Goal: Task Accomplishment & Management: Use online tool/utility

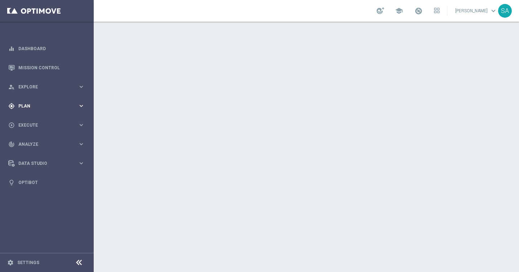
click at [30, 106] on span "Plan" at bounding box center [47, 106] width 59 height 4
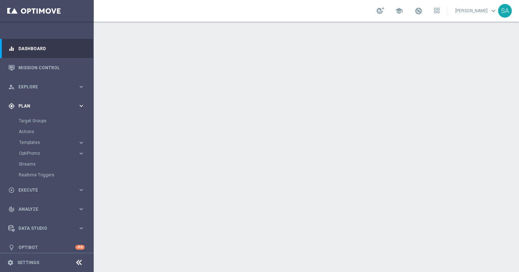
click at [23, 106] on span "Plan" at bounding box center [47, 106] width 59 height 4
click at [37, 121] on link "Target Groups" at bounding box center [47, 121] width 56 height 6
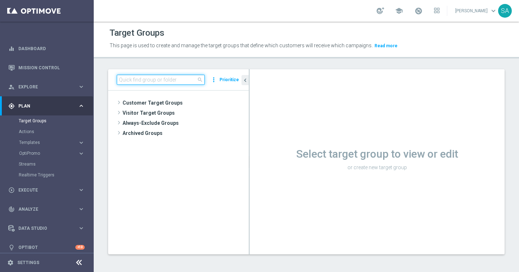
click at [171, 81] on input at bounding box center [161, 80] width 88 height 10
paste input "DE_ALL__SURVEY2025SEP_CHURN_Reminder__ALL_EMA_TAC_MIX"
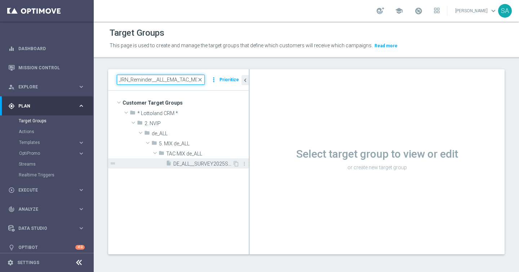
type input "DE_ALL__SURVEY2025SEP_CHURN_Reminder__ALL_EMA_TAC_MIX"
click at [215, 163] on span "DE_ALL__SURVEY2025SEP_CHURN_Reminder__ALL_EMA_TAC_MIX" at bounding box center [202, 164] width 59 height 6
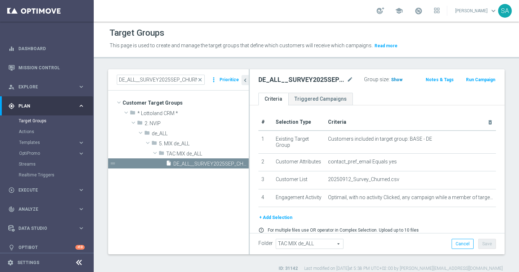
click at [393, 80] on span "Show" at bounding box center [397, 79] width 12 height 5
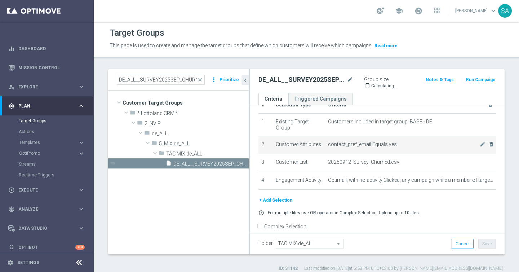
scroll to position [26, 0]
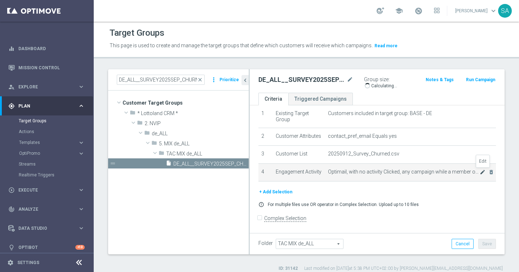
click at [482, 171] on icon "mode_edit" at bounding box center [483, 172] width 6 height 6
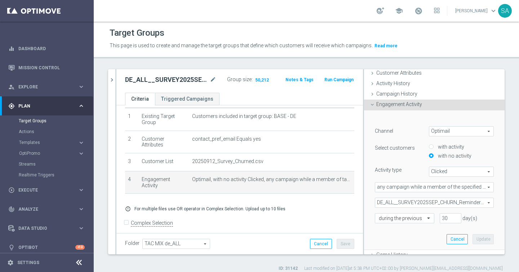
scroll to position [48, 0]
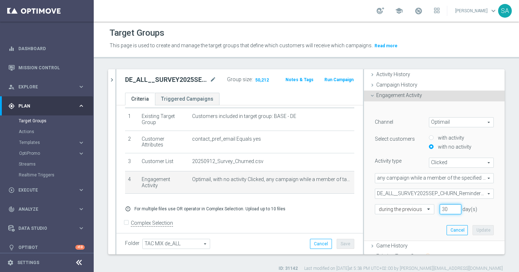
drag, startPoint x: 449, startPoint y: 209, endPoint x: 407, endPoint y: 201, distance: 42.9
click at [407, 201] on div "Channel Optimail Optimail arrow_drop_down search Select customers with activity…" at bounding box center [434, 165] width 119 height 97
type input "90"
click at [486, 227] on button "Update" at bounding box center [483, 230] width 21 height 10
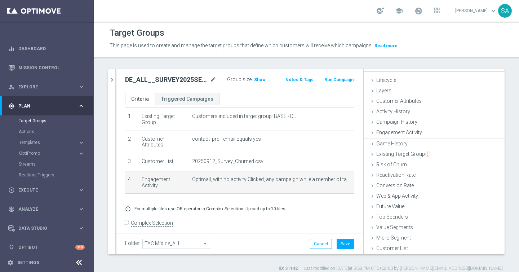
scroll to position [0, 0]
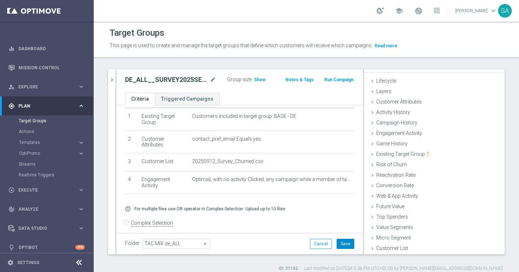
click at [346, 244] on button "Save" at bounding box center [346, 244] width 18 height 10
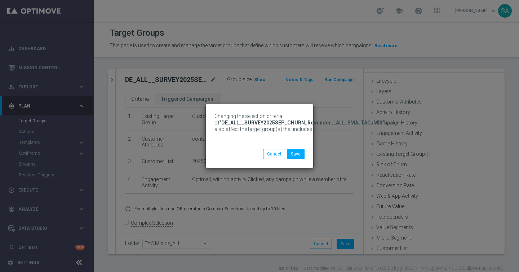
click at [261, 79] on div "Changing the selection criteria of "DE_ALL__SURVEY2025SEP_CHURN_Reminder__ALL_E…" at bounding box center [259, 136] width 519 height 272
click at [294, 151] on button "Save" at bounding box center [296, 154] width 18 height 10
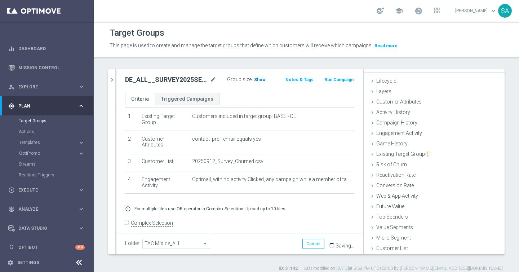
click at [261, 77] on span "Show" at bounding box center [260, 79] width 12 height 5
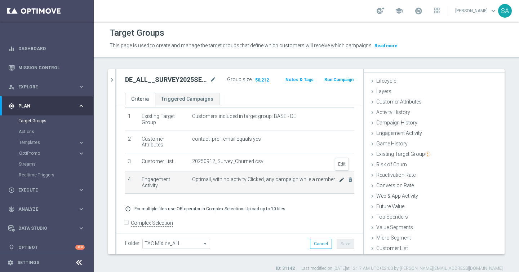
click at [339, 177] on icon "mode_edit" at bounding box center [342, 180] width 6 height 6
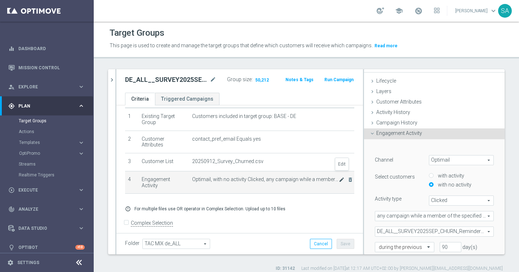
scroll to position [48, 0]
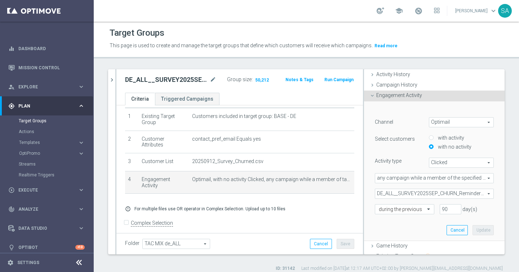
click at [429, 137] on input "with activity" at bounding box center [431, 138] width 5 height 5
radio input "true"
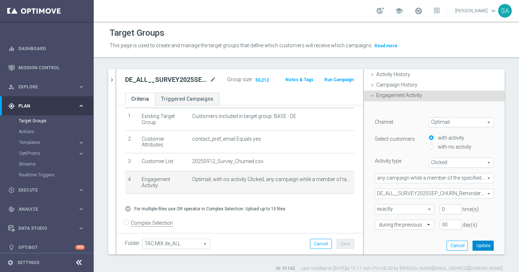
click at [480, 245] on button "Update" at bounding box center [483, 245] width 21 height 10
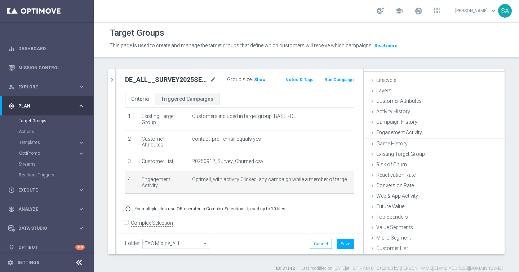
scroll to position [10, 0]
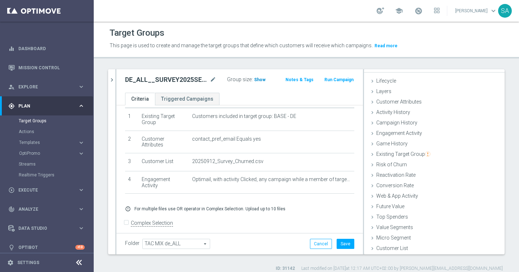
click at [258, 79] on span "Show" at bounding box center [260, 79] width 12 height 5
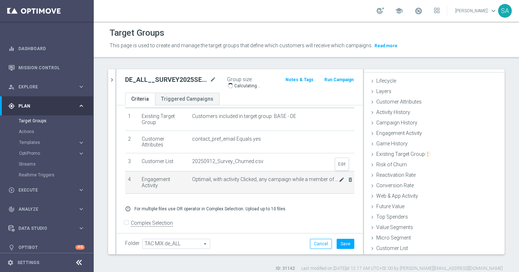
click at [342, 177] on icon "mode_edit" at bounding box center [342, 180] width 6 height 6
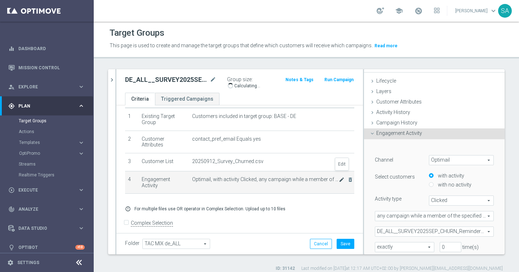
scroll to position [48, 0]
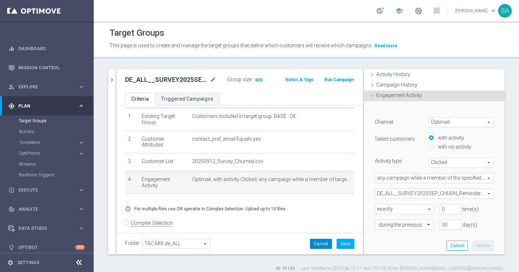
click at [322, 240] on button "Cancel" at bounding box center [321, 244] width 22 height 10
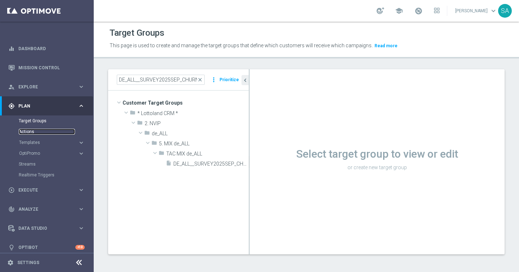
click at [28, 133] on link "Actions" at bounding box center [47, 132] width 56 height 6
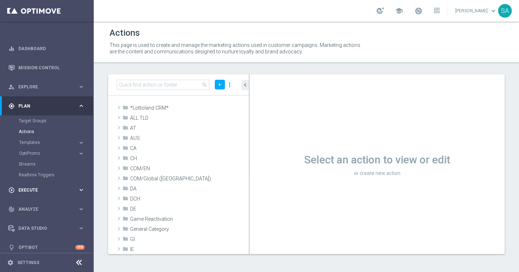
click at [31, 189] on span "Execute" at bounding box center [47, 190] width 59 height 4
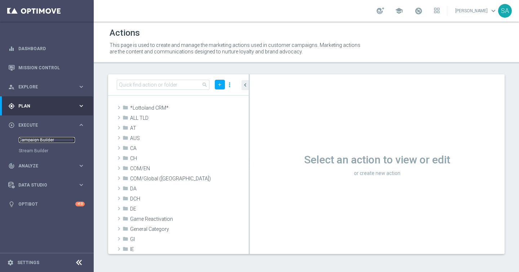
click at [39, 140] on link "Campaign Builder" at bounding box center [47, 140] width 56 height 6
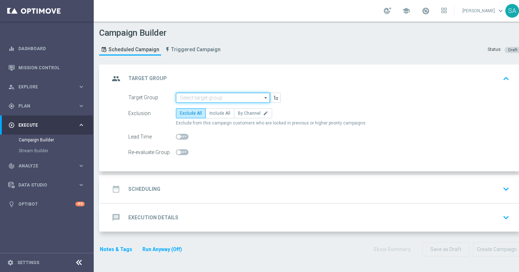
click at [208, 97] on input at bounding box center [223, 98] width 94 height 10
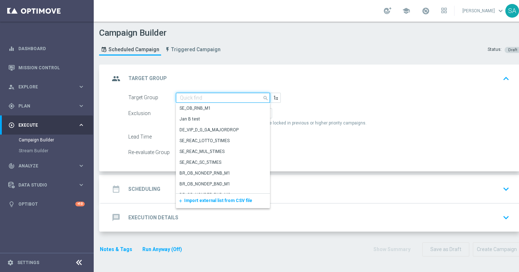
paste input "DE_ALL__SURVEY2025SEP_CHURN_Reminder__ALL_EMA_TAC_MIX"
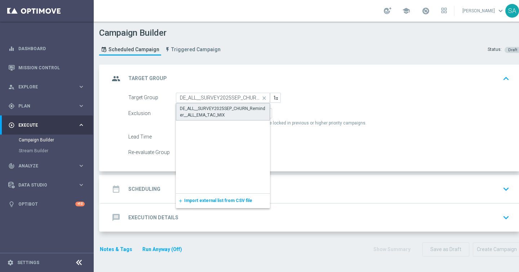
click at [214, 106] on div "DE_ALL__SURVEY2025SEP_CHURN_Reminder__ALL_EMA_TAC_MIX" at bounding box center [223, 111] width 86 height 13
type input "DE_ALL__SURVEY2025SEP_CHURN_Reminder__ALL_EMA_TAC_MIX"
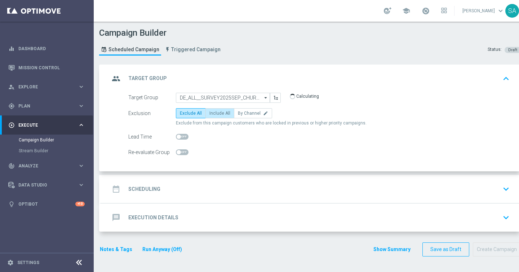
click at [220, 114] on span "Include All" at bounding box center [219, 113] width 21 height 5
click at [214, 114] on input "Include All" at bounding box center [211, 114] width 5 height 5
radio input "true"
click at [221, 188] on div "date_range Scheduling keyboard_arrow_down" at bounding box center [311, 189] width 403 height 14
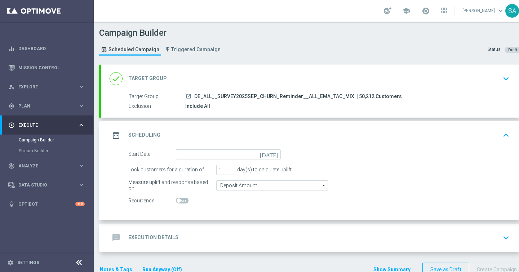
click at [275, 156] on icon "[DATE]" at bounding box center [270, 153] width 21 height 8
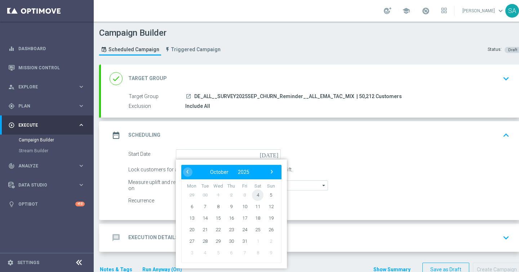
click at [257, 191] on span "4" at bounding box center [258, 195] width 12 height 12
type input "[DATE]"
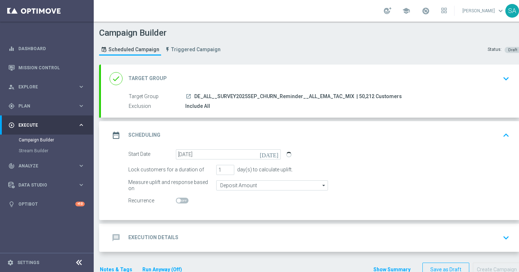
scroll to position [19, 0]
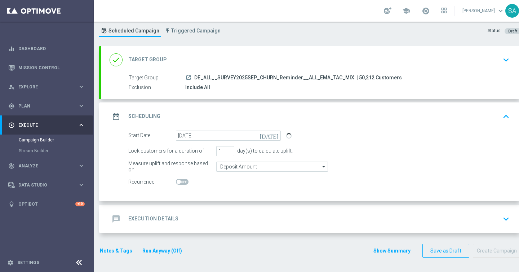
click at [217, 229] on div "message Execution Details keyboard_arrow_down" at bounding box center [311, 219] width 420 height 28
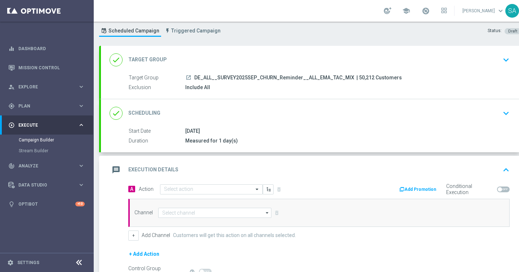
click at [244, 147] on div "Start Date [DATE] Duration Measured for 1 day(s) Start Date [DATE] [DATE] Lock …" at bounding box center [311, 139] width 420 height 25
click at [288, 106] on div "done Scheduling keyboard_arrow_down" at bounding box center [311, 113] width 403 height 14
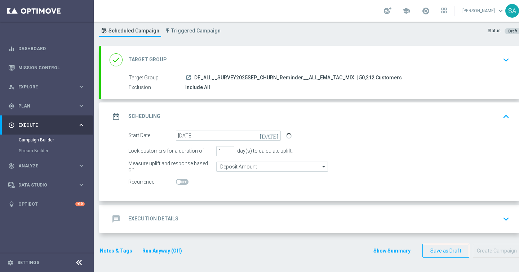
click at [221, 220] on div "message Execution Details keyboard_arrow_down" at bounding box center [311, 219] width 403 height 14
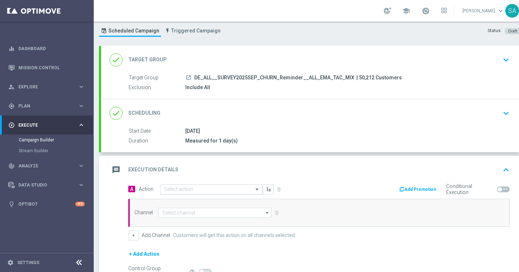
click at [209, 189] on input "text" at bounding box center [204, 189] width 80 height 6
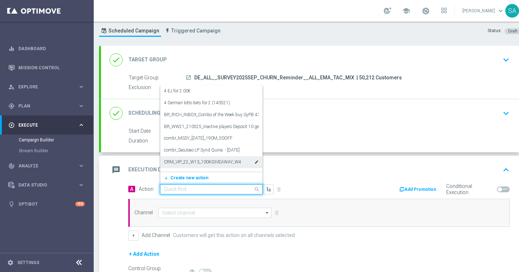
paste input "Survey with 5€ Lottery-Voucher"
type input "Survey with 5€ Lottery-Voucher"
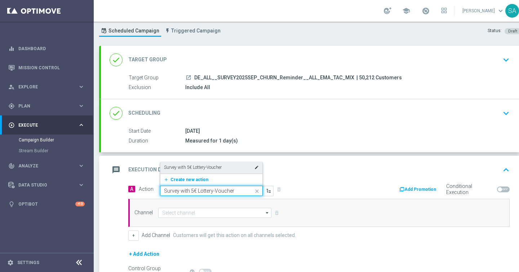
click at [222, 169] on label "Survey with 5€ Lottery-Voucher" at bounding box center [193, 167] width 58 height 6
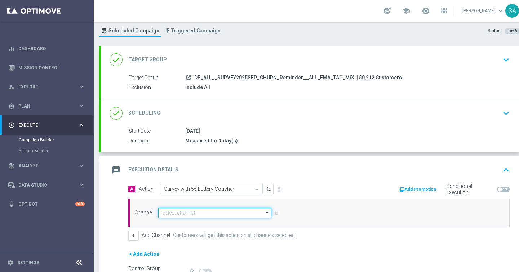
click at [247, 212] on input at bounding box center [214, 213] width 113 height 10
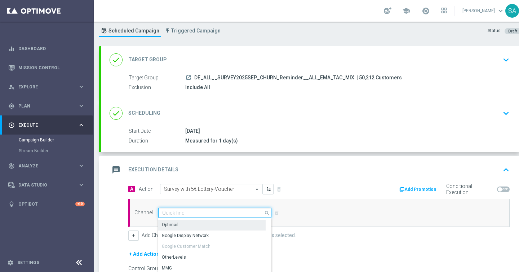
scroll to position [21, 0]
click at [231, 222] on div "Optimail" at bounding box center [211, 224] width 107 height 11
type input "Optimail"
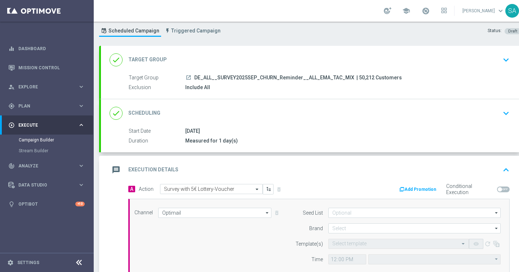
type input "Coordinated Universal Time (UTC 00:00)"
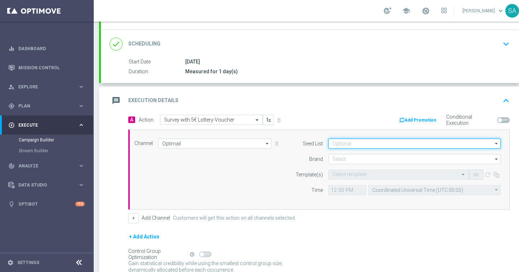
click at [352, 139] on input at bounding box center [414, 143] width 172 height 10
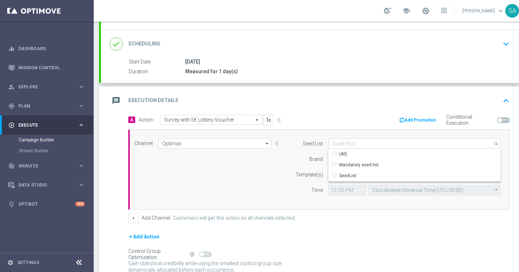
click at [356, 119] on div "Add Promotion Conditional Execution" at bounding box center [417, 120] width 196 height 11
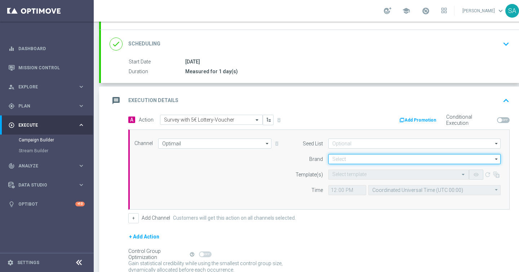
click at [354, 159] on input at bounding box center [414, 159] width 172 height 10
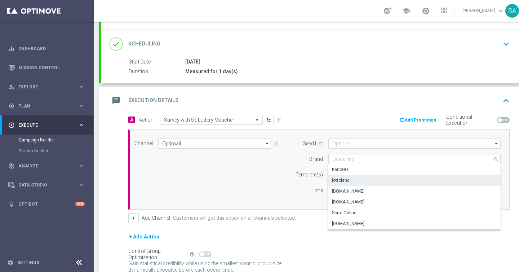
click at [353, 178] on div "lottoland" at bounding box center [414, 180] width 172 height 10
type input "lottoland"
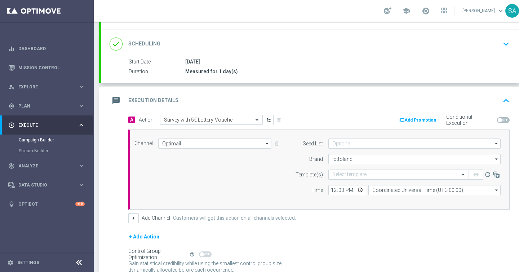
click at [348, 174] on input "text" at bounding box center [391, 175] width 118 height 6
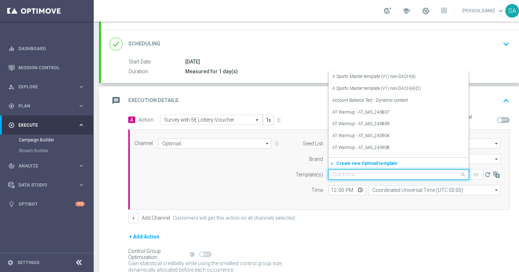
paste input "DE_ALL__SURVEY_CHURNED_RMD_250814__NVIP_EMA_SER_MIX"
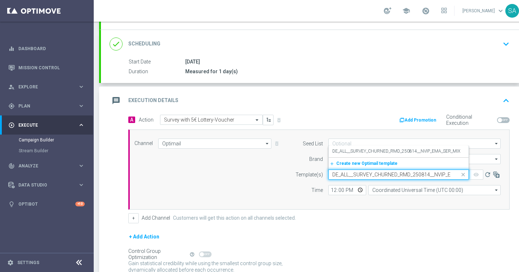
scroll to position [0, 29]
click at [362, 153] on label "DE_ALL__SURVEY_CHURNED_RMD_250814__NVIP_EMA_SER_MIX" at bounding box center [396, 151] width 128 height 6
type input "DE_ALL__SURVEY_CHURNED_RMD_250814__NVIP_EMA_SER_MIX"
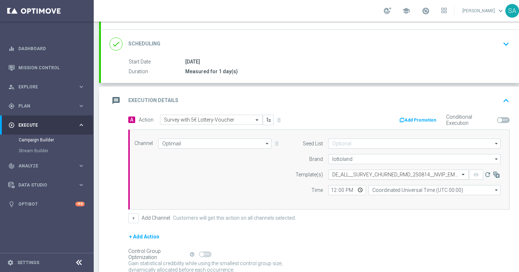
scroll to position [0, 0]
click at [333, 189] on input "12:00" at bounding box center [347, 190] width 38 height 10
type input "11:00"
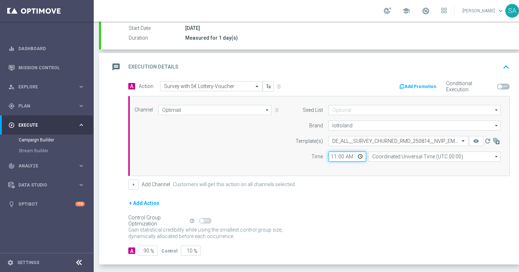
scroll to position [123, 0]
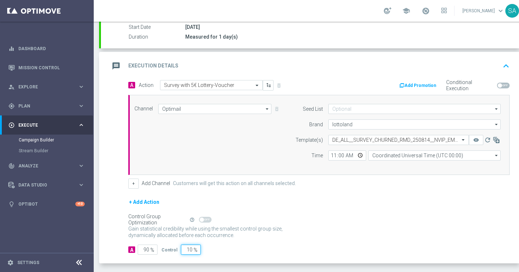
click at [186, 248] on input "10" at bounding box center [191, 249] width 20 height 10
type input "0"
type input "100"
type input "0"
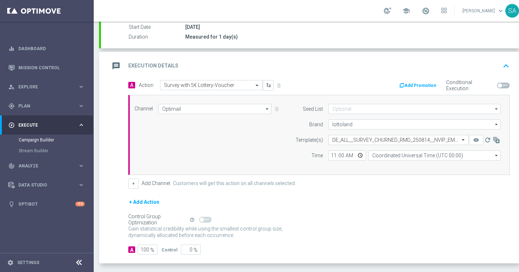
scroll to position [153, 0]
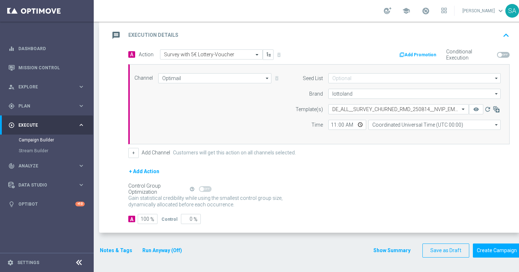
click at [99, 246] on button "Notes & Tags" at bounding box center [116, 250] width 34 height 9
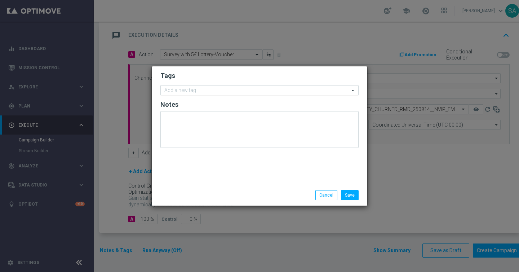
click at [207, 92] on input "text" at bounding box center [256, 91] width 185 height 6
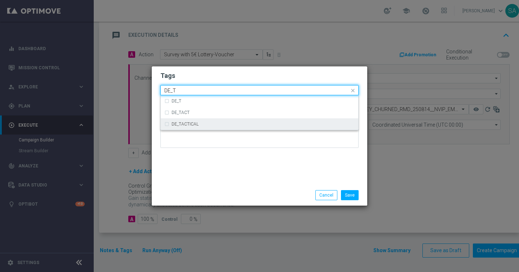
click at [194, 123] on label "DE_TACTICAL" at bounding box center [185, 124] width 27 height 4
type input "DE_T"
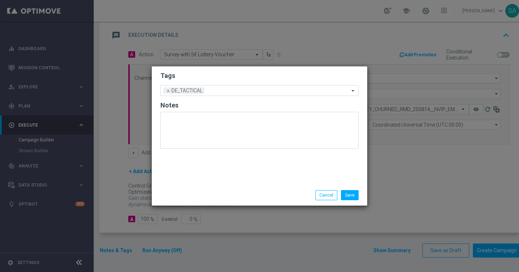
click at [236, 171] on div "Tags Add a new tag × DE_TACTICAL Notes" at bounding box center [260, 125] width 216 height 118
click at [345, 195] on button "Save" at bounding box center [350, 195] width 18 height 10
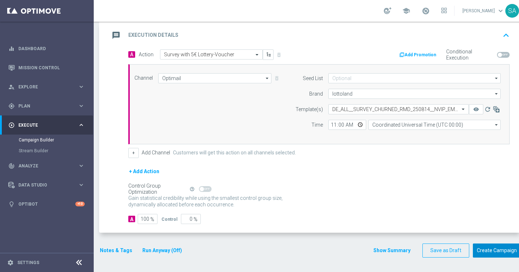
click at [491, 250] on button "Create Campaign" at bounding box center [497, 250] width 48 height 14
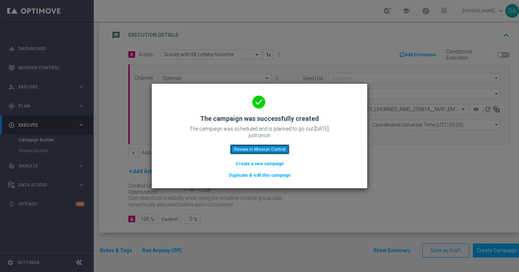
click at [285, 152] on button "Review in Mission Control" at bounding box center [259, 149] width 59 height 10
